Goal: Information Seeking & Learning: Understand process/instructions

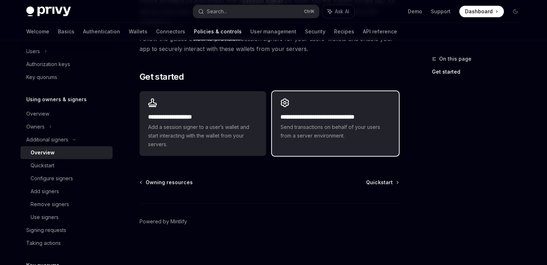
scroll to position [213, 0]
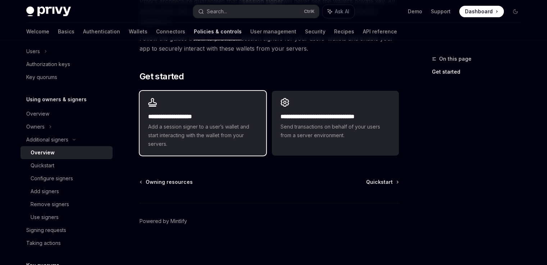
click at [236, 130] on span "Add a session signer to a user’s wallet and start interacting with the wallet f…" at bounding box center [202, 136] width 109 height 26
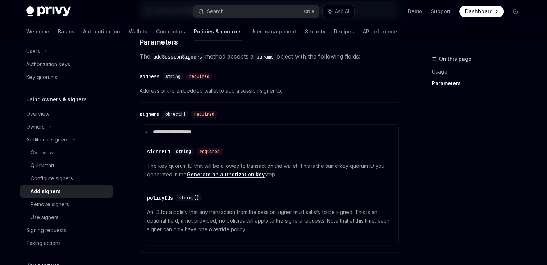
scroll to position [271, 0]
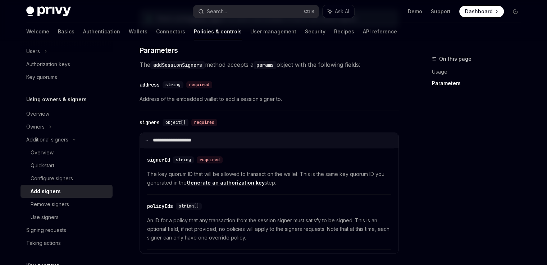
click at [144, 140] on summary "**********" at bounding box center [269, 140] width 259 height 15
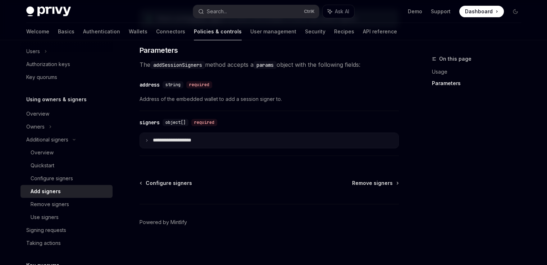
click at [147, 146] on summary "**********" at bounding box center [269, 140] width 259 height 15
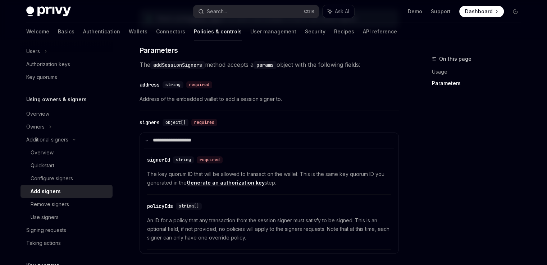
scroll to position [306, 0]
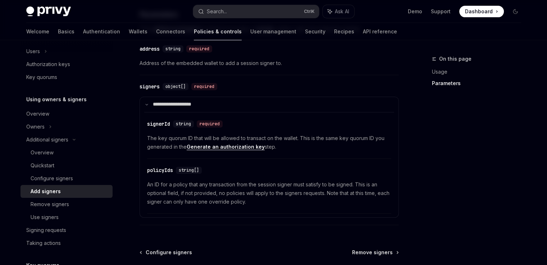
click at [255, 149] on link "Generate an authorization key" at bounding box center [226, 147] width 78 height 6
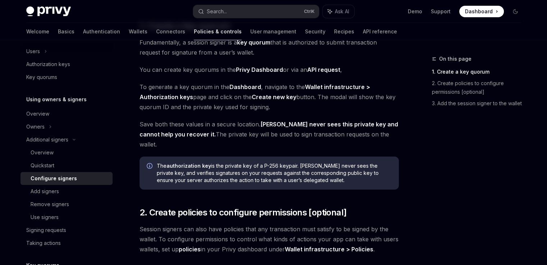
scroll to position [180, 0]
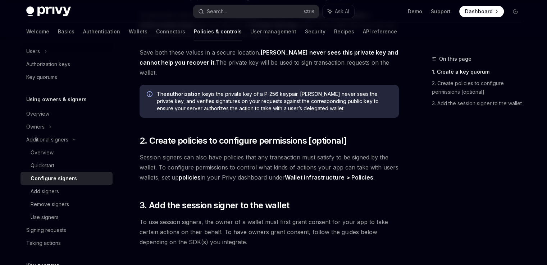
click at [343, 174] on strong "Wallet infrastructure > Policies" at bounding box center [329, 177] width 88 height 7
drag, startPoint x: 330, startPoint y: 168, endPoint x: 288, endPoint y: 168, distance: 41.0
click at [317, 174] on strong "Wallet infrastructure > Policies" at bounding box center [329, 177] width 88 height 7
click at [214, 165] on span "Session signers can also have policies that any transaction must satisfy to be …" at bounding box center [269, 168] width 259 height 30
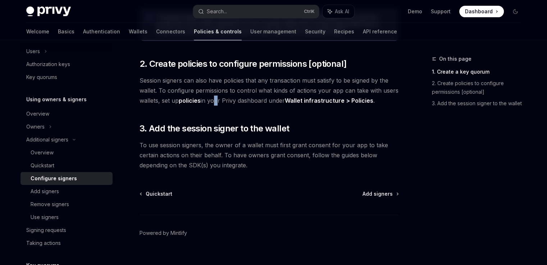
scroll to position [259, 0]
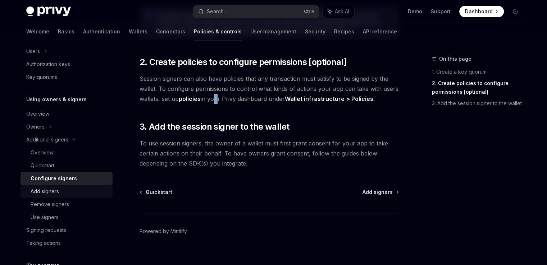
click at [79, 192] on div "Add signers" at bounding box center [70, 191] width 78 height 9
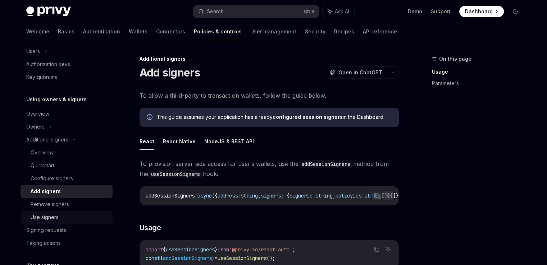
click at [76, 218] on div "Use signers" at bounding box center [70, 217] width 78 height 9
type textarea "*"
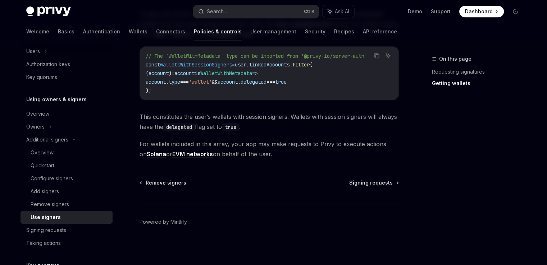
scroll to position [254, 0]
